Goal: Complete application form

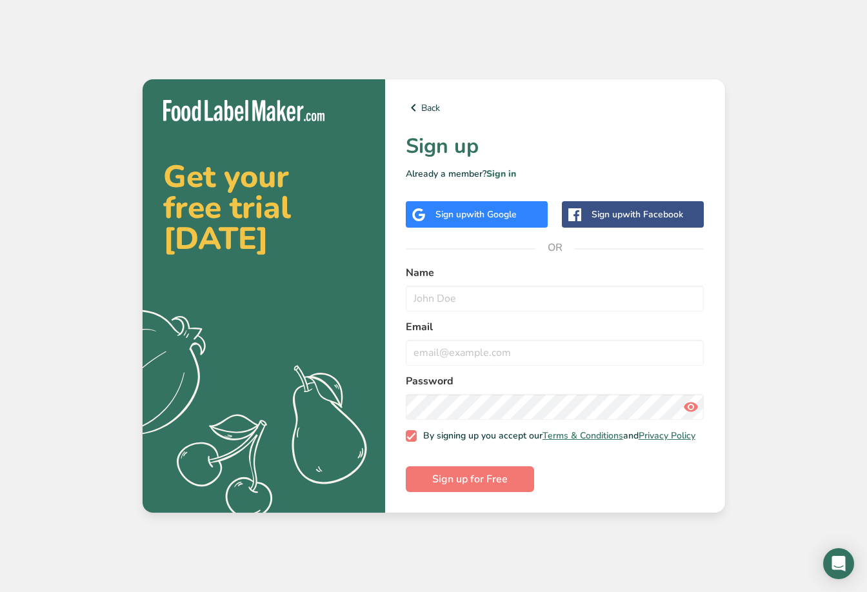
click at [517, 208] on span "with Google" at bounding box center [492, 214] width 50 height 12
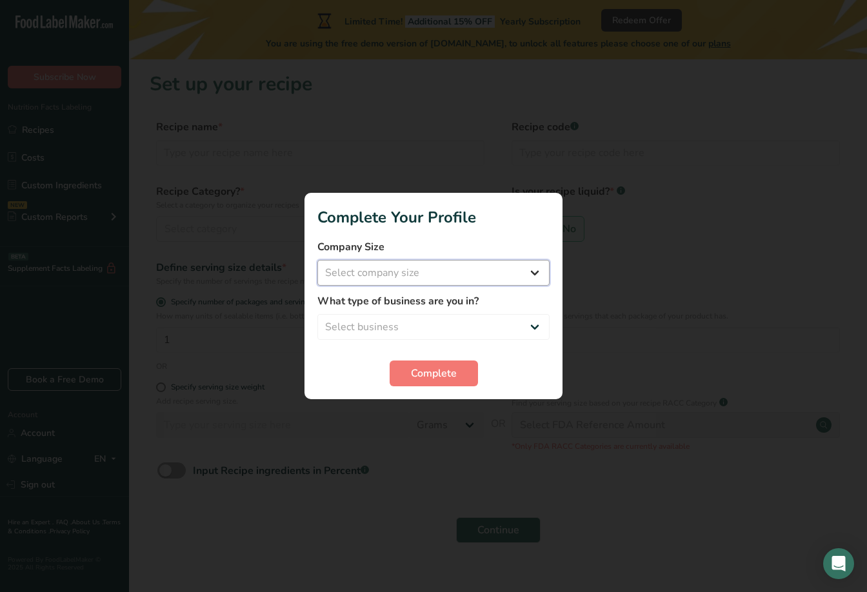
click at [534, 273] on select "Select company size Fewer than 10 Employees 10 to 50 Employees 51 to 500 Employ…" at bounding box center [434, 273] width 232 height 26
select select "2"
click at [318, 260] on select "Select company size Fewer than 10 Employees 10 to 50 Employees 51 to 500 Employ…" at bounding box center [434, 273] width 232 height 26
click at [531, 329] on select "Select business Packaged Food Manufacturer Restaurant & Cafe Bakery Meal Plans …" at bounding box center [434, 327] width 232 height 26
select select "2"
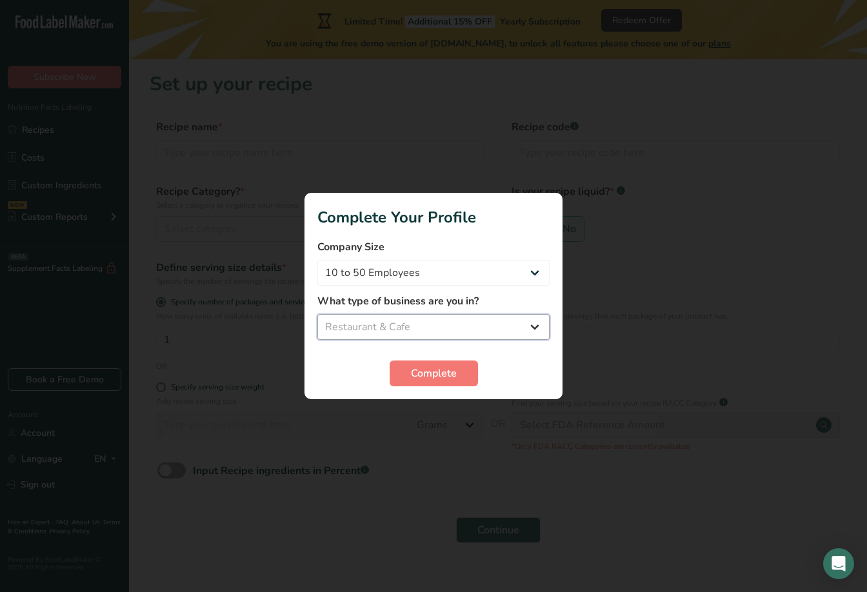
click at [318, 314] on select "Select business Packaged Food Manufacturer Restaurant & Cafe Bakery Meal Plans …" at bounding box center [434, 327] width 232 height 26
click at [438, 367] on span "Complete" at bounding box center [434, 373] width 46 height 15
